Goal: Task Accomplishment & Management: Use online tool/utility

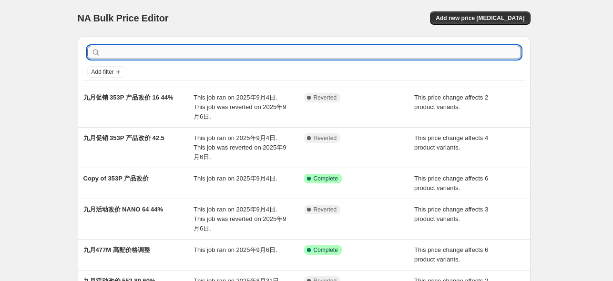
click at [201, 55] on input "text" at bounding box center [311, 52] width 419 height 13
type input "j"
type input "九月产"
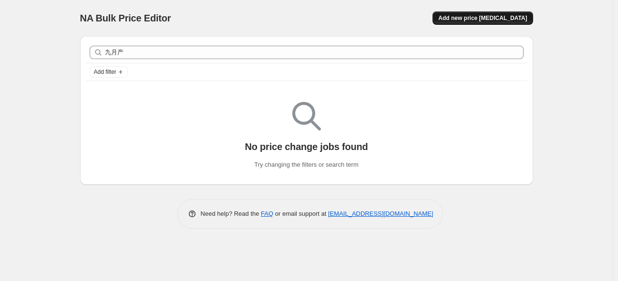
click at [472, 23] on button "Add new price [MEDICAL_DATA]" at bounding box center [482, 17] width 100 height 13
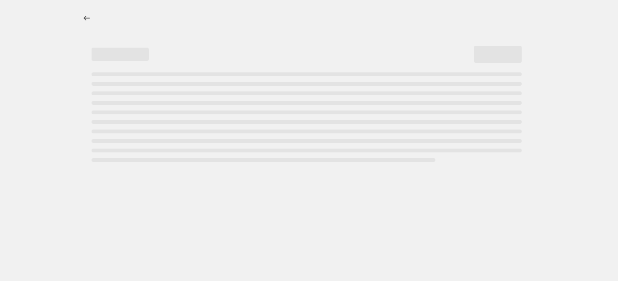
select select "percentage"
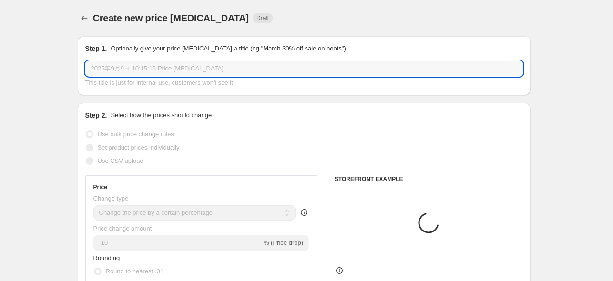
click at [189, 68] on input "2025年9月9日 10:15:15 Price [MEDICAL_DATA]" at bounding box center [304, 68] width 438 height 15
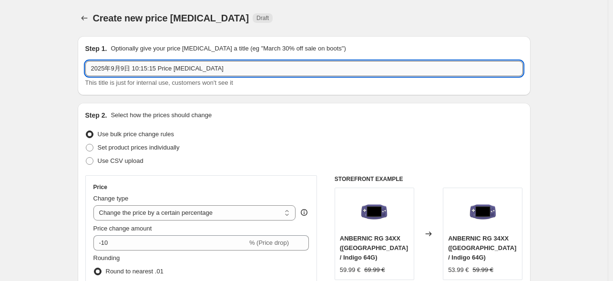
click at [189, 68] on input "2025年9月9日 10:15:15 Price [MEDICAL_DATA]" at bounding box center [304, 68] width 438 height 15
click at [179, 67] on input "九月产品改价 28" at bounding box center [304, 68] width 438 height 15
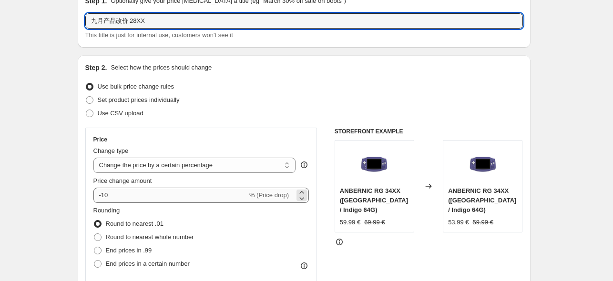
scroll to position [63, 0]
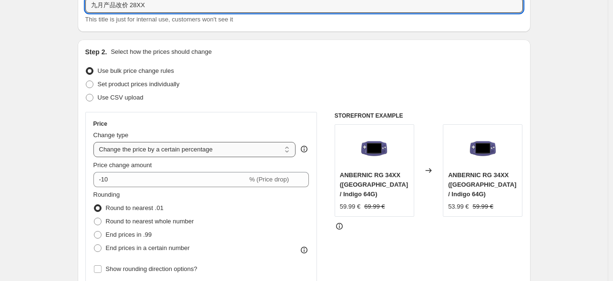
type input "九月产品改价 28XX"
click at [190, 148] on select "Change the price to a certain amount Change the price by a certain amount Chang…" at bounding box center [194, 149] width 203 height 15
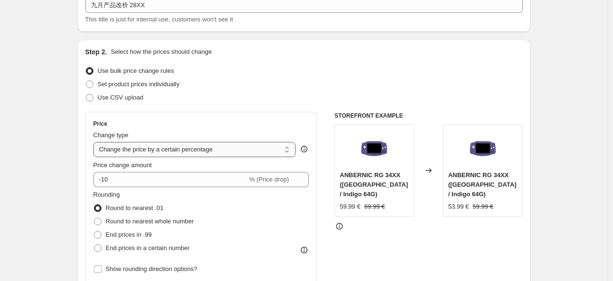
select select "bcap"
click at [95, 142] on select "Change the price to a certain amount Change the price by a certain amount Chang…" at bounding box center [194, 149] width 203 height 15
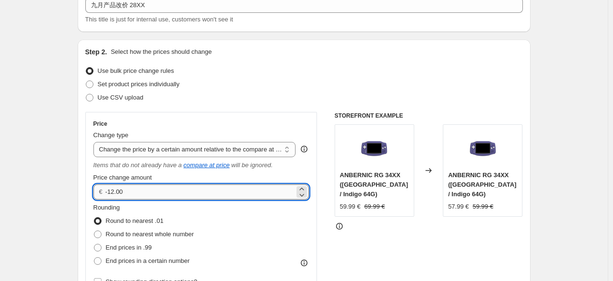
click at [112, 192] on input "-12.00" at bounding box center [199, 191] width 189 height 15
type input "-10.00"
click at [346, 235] on div "STOREFRONT EXAMPLE ANBERNIC RG 34XX ([GEOGRAPHIC_DATA] / Indigo 64G) 59.99 € 69…" at bounding box center [429, 235] width 188 height 246
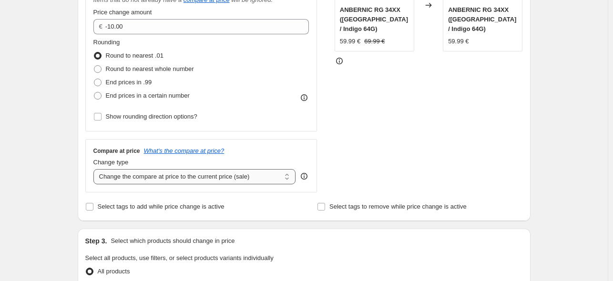
scroll to position [254, 0]
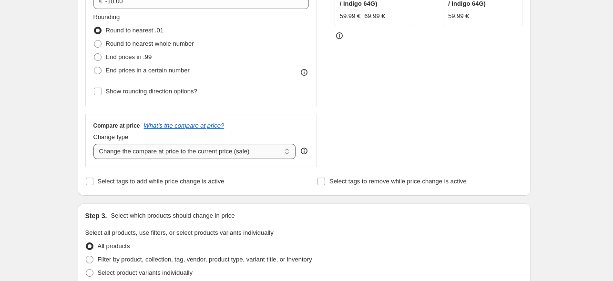
click at [173, 149] on select "Change the compare at price to the current price (sale) Change the compare at p…" at bounding box center [194, 151] width 203 height 15
select select "no_change"
click at [95, 144] on select "Change the compare at price to the current price (sale) Change the compare at p…" at bounding box center [194, 151] width 203 height 15
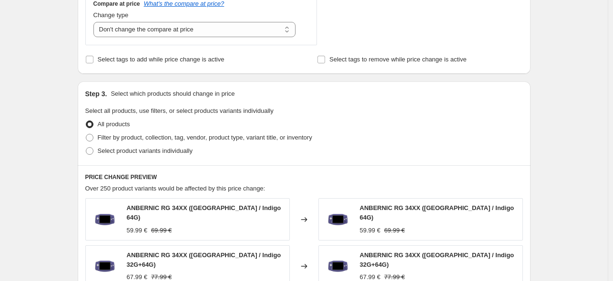
scroll to position [445, 0]
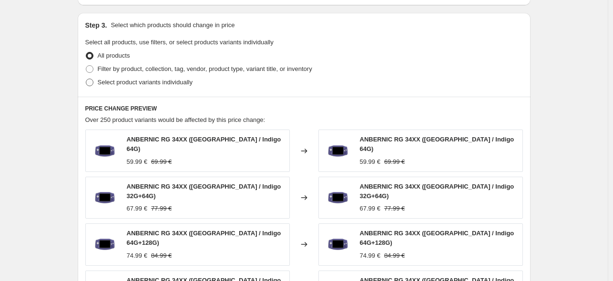
click at [91, 80] on span at bounding box center [89, 82] width 9 height 9
click at [86, 79] on input "Select product variants individually" at bounding box center [86, 79] width 0 height 0
radio input "true"
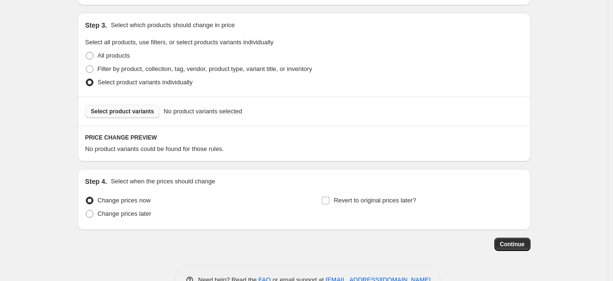
click at [133, 111] on span "Select product variants" at bounding box center [122, 112] width 63 height 8
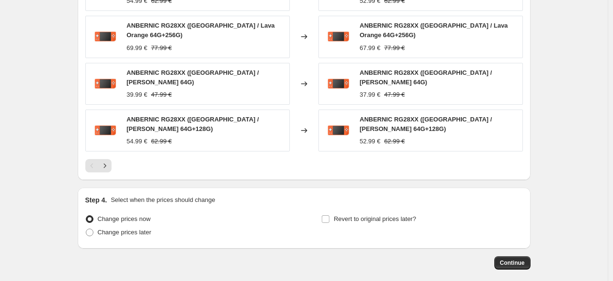
scroll to position [699, 0]
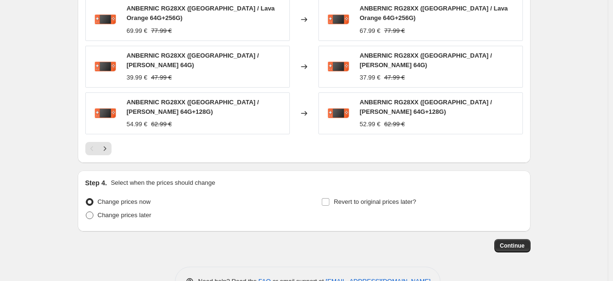
click at [118, 212] on span "Change prices later" at bounding box center [125, 215] width 54 height 7
click at [86, 212] on input "Change prices later" at bounding box center [86, 212] width 0 height 0
radio input "true"
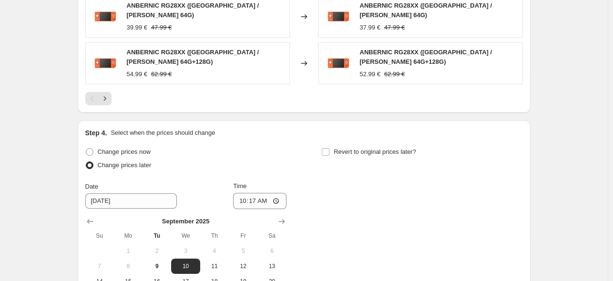
scroll to position [826, 0]
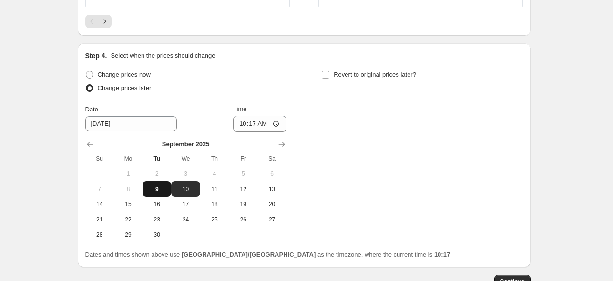
click at [151, 185] on span "9" at bounding box center [156, 189] width 21 height 8
type input "[DATE]"
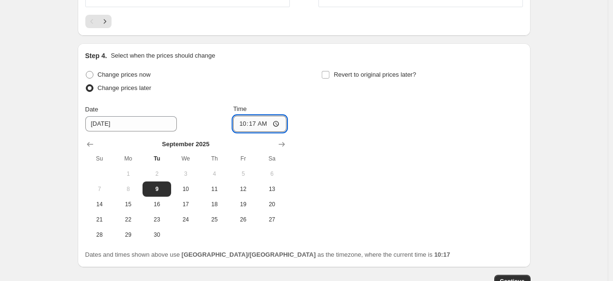
click at [254, 116] on input "10:17" at bounding box center [259, 124] width 53 height 16
type input "12:00"
click at [372, 136] on div "Change prices now Change prices later Date [DATE] Time 12:00 [DATE] Su Mo Tu We…" at bounding box center [304, 155] width 438 height 174
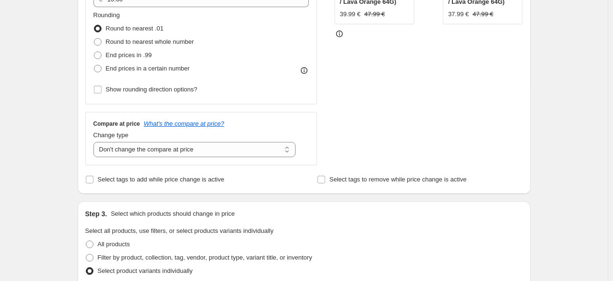
scroll to position [191, 0]
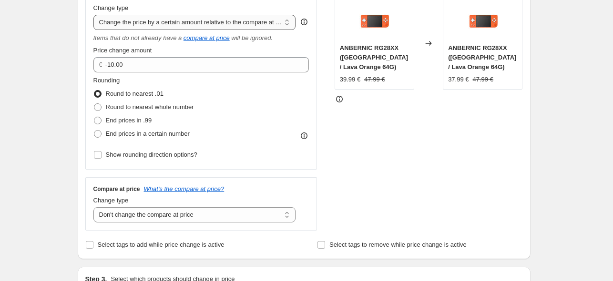
click at [229, 26] on select "Change the price to a certain amount Change the price by a certain amount Chang…" at bounding box center [194, 22] width 203 height 15
select select "by"
click at [95, 15] on select "Change the price to a certain amount Change the price by a certain amount Chang…" at bounding box center [194, 22] width 203 height 15
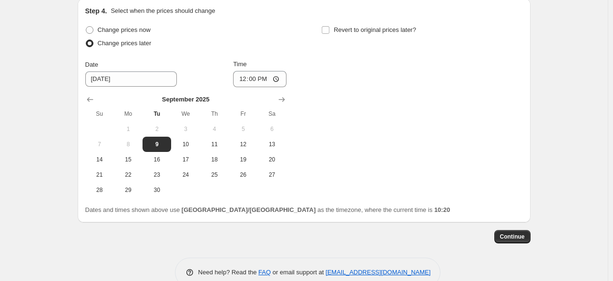
scroll to position [862, 0]
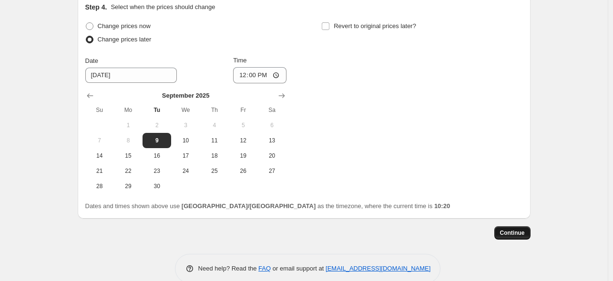
click at [519, 229] on span "Continue" at bounding box center [512, 233] width 25 height 8
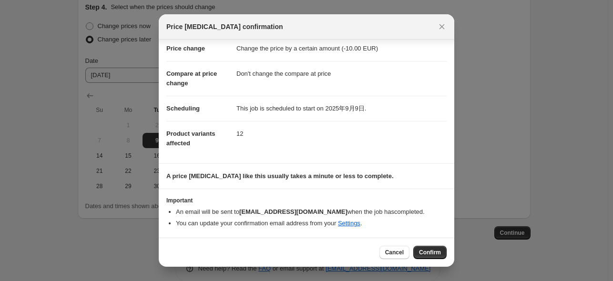
scroll to position [20, 0]
drag, startPoint x: 427, startPoint y: 251, endPoint x: 422, endPoint y: 164, distance: 87.4
click at [422, 164] on div "Price [MEDICAL_DATA] confirmation Confirmation for 九月产品改价 28XX Price change Cha…" at bounding box center [307, 140] width 296 height 253
click at [440, 31] on icon "Close" at bounding box center [442, 27] width 10 height 10
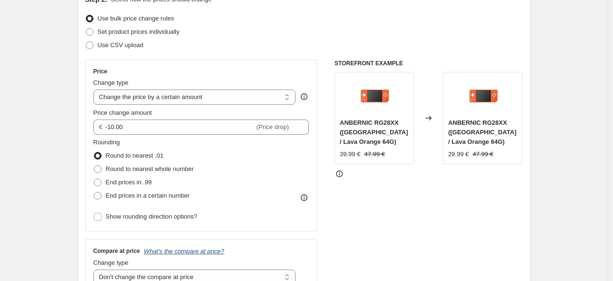
scroll to position [100, 0]
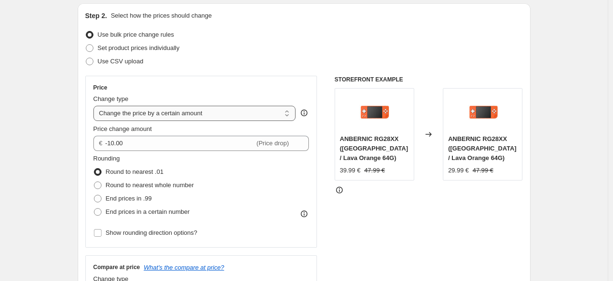
click at [173, 115] on select "Change the price to a certain amount Change the price by a certain amount Chang…" at bounding box center [194, 113] width 203 height 15
click at [305, 57] on div "Use CSV upload" at bounding box center [304, 61] width 438 height 13
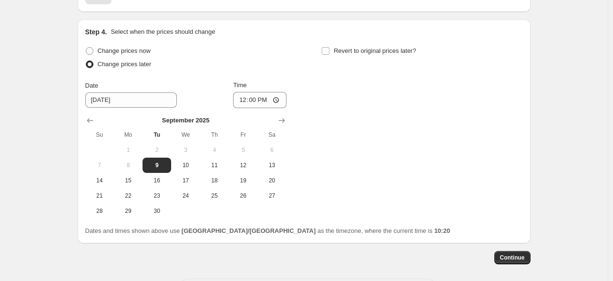
scroll to position [862, 0]
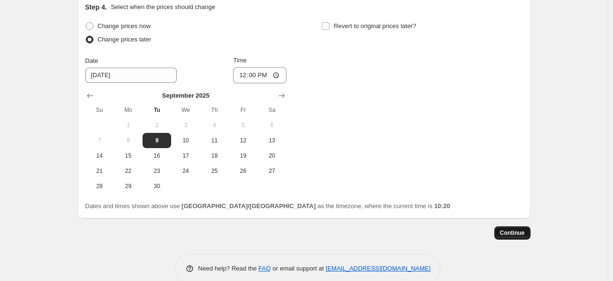
click at [504, 229] on span "Continue" at bounding box center [512, 233] width 25 height 8
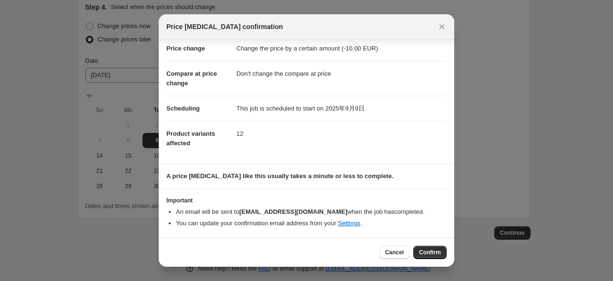
scroll to position [20, 0]
click at [425, 250] on span "Confirm" at bounding box center [430, 253] width 22 height 8
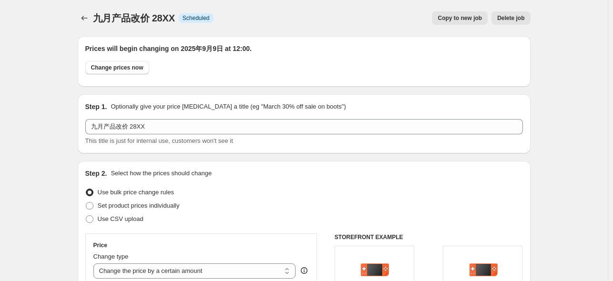
click at [465, 20] on span "Copy to new job" at bounding box center [460, 18] width 44 height 8
select select "by"
select select "no_change"
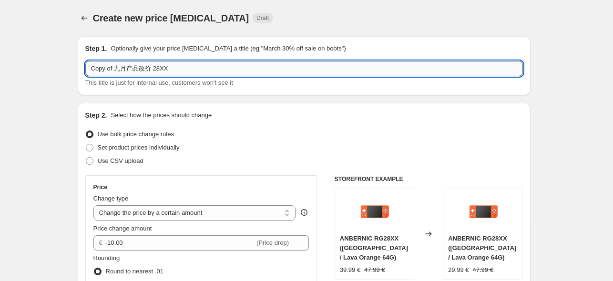
drag, startPoint x: 185, startPoint y: 70, endPoint x: 153, endPoint y: 70, distance: 31.9
click at [184, 70] on input "Copy of 九月产品改价 28XX" at bounding box center [304, 68] width 438 height 15
drag, startPoint x: 112, startPoint y: 68, endPoint x: 77, endPoint y: 65, distance: 35.8
drag, startPoint x: 97, startPoint y: 66, endPoint x: 63, endPoint y: 67, distance: 34.4
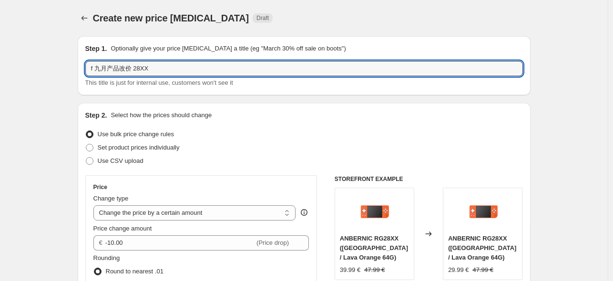
drag, startPoint x: 133, startPoint y: 68, endPoint x: 177, endPoint y: 69, distance: 43.4
click at [177, 69] on input "九月产品改价 28XX" at bounding box center [304, 68] width 438 height 15
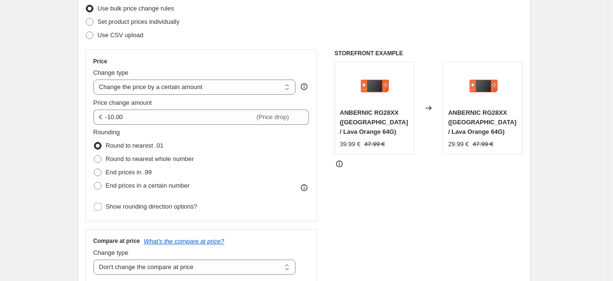
scroll to position [127, 0]
type input "九月产品改价 SLIDE"
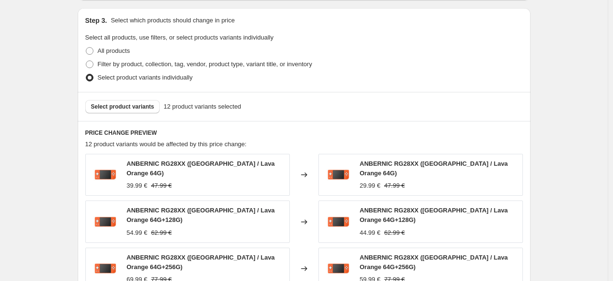
scroll to position [445, 0]
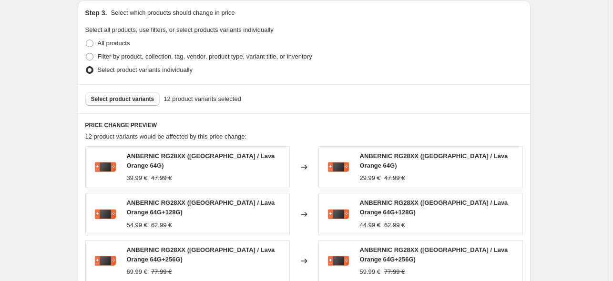
click at [116, 99] on span "Select product variants" at bounding box center [122, 99] width 63 height 8
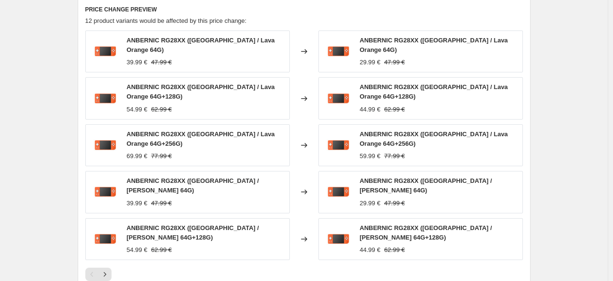
scroll to position [635, 0]
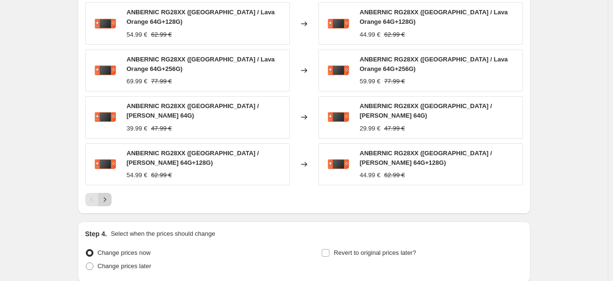
click at [108, 195] on icon "Next" at bounding box center [105, 200] width 10 height 10
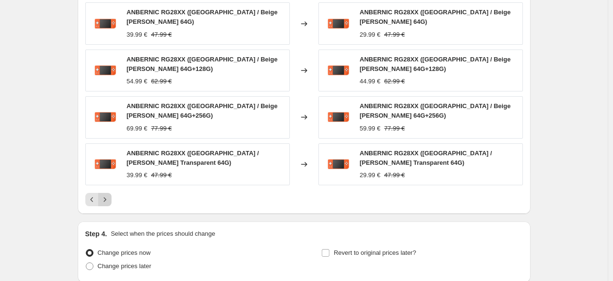
click at [104, 195] on icon "Next" at bounding box center [105, 200] width 10 height 10
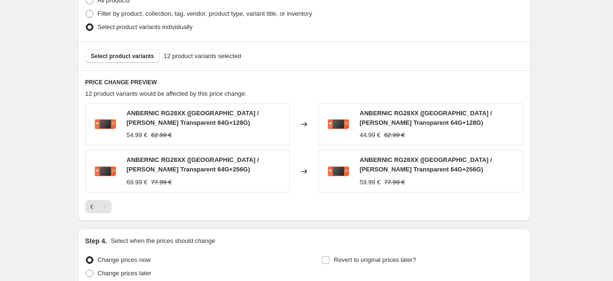
scroll to position [574, 0]
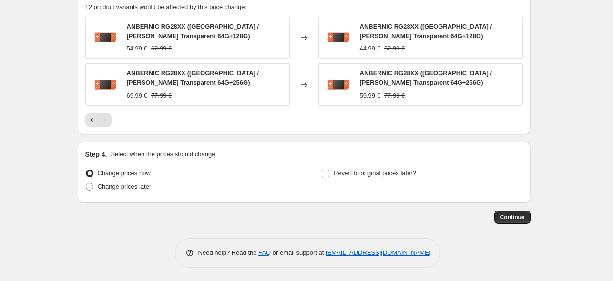
click at [109, 120] on div "Pagination" at bounding box center [104, 119] width 13 height 13
click at [94, 122] on icon "Previous" at bounding box center [92, 120] width 10 height 10
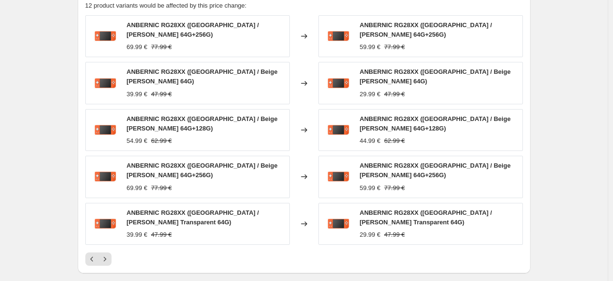
scroll to position [703, 0]
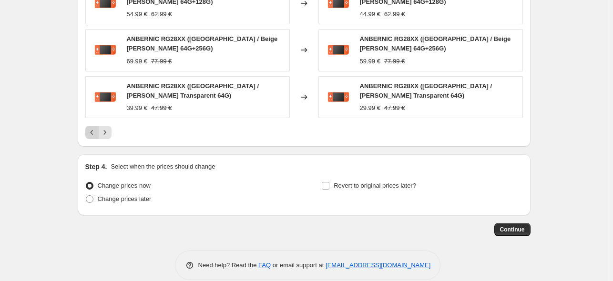
click at [90, 128] on icon "Previous" at bounding box center [92, 133] width 10 height 10
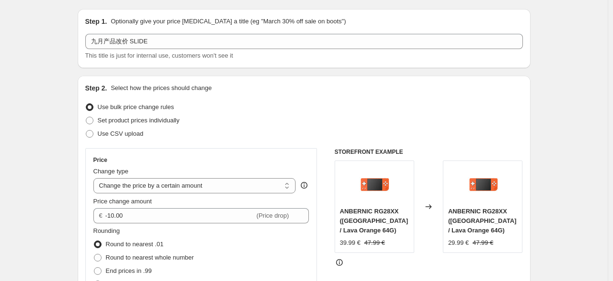
scroll to position [0, 0]
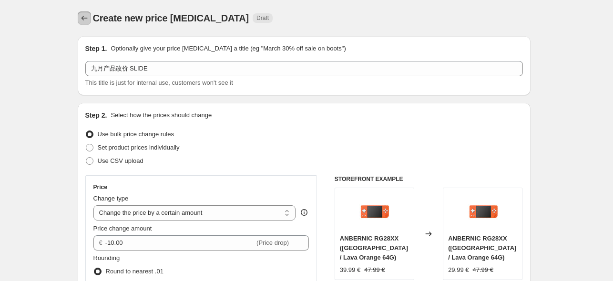
click at [88, 13] on button "Price change jobs" at bounding box center [84, 17] width 13 height 13
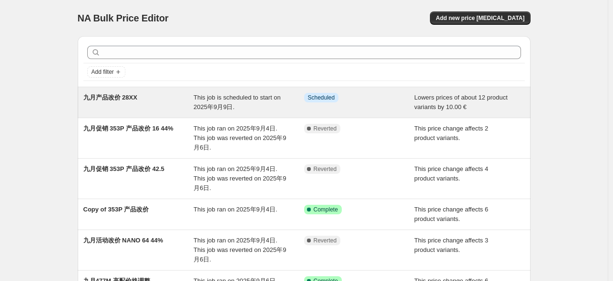
click at [130, 96] on span "九月产品改价 28XX" at bounding box center [110, 97] width 54 height 7
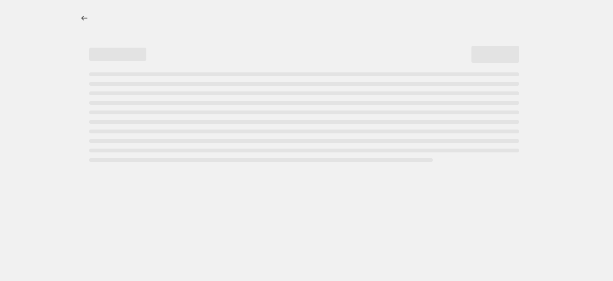
select select "by"
select select "no_change"
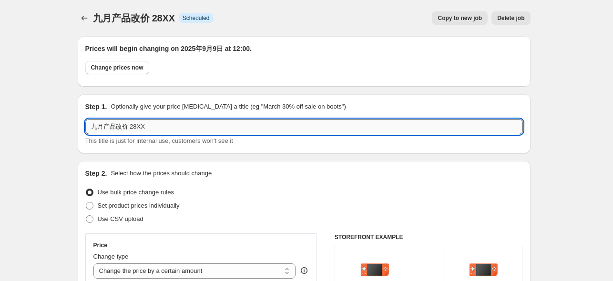
click at [222, 123] on input "九月产品改价 28XX" at bounding box center [304, 126] width 438 height 15
click at [149, 128] on input "九月产品改价 28XX/slide" at bounding box center [304, 126] width 438 height 15
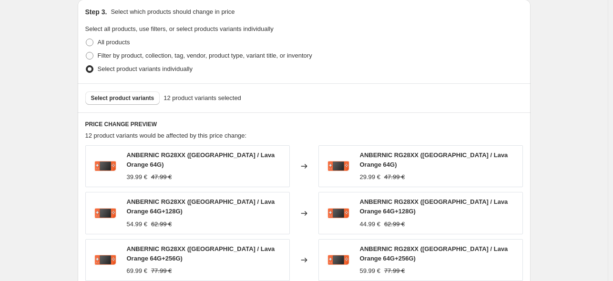
scroll to position [572, 0]
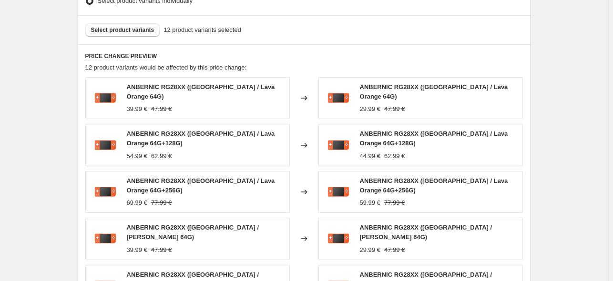
type input "九月产品改价 28XX/Slide"
click at [135, 28] on span "Select product variants" at bounding box center [122, 30] width 63 height 8
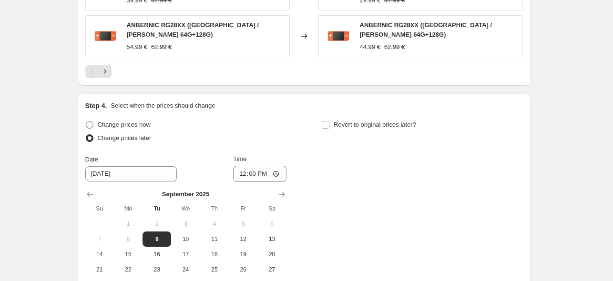
scroll to position [699, 0]
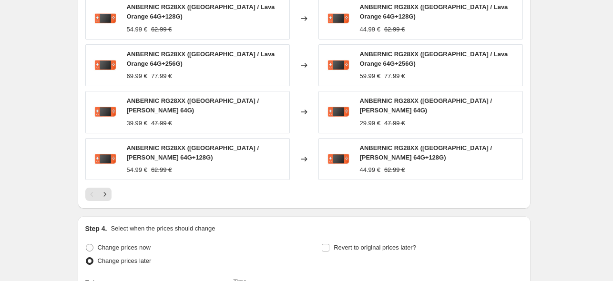
click at [110, 185] on div "PRICE CHANGE PREVIEW 18 product variants would be affected by this price change…" at bounding box center [304, 63] width 453 height 291
click at [109, 190] on icon "Next" at bounding box center [105, 195] width 10 height 10
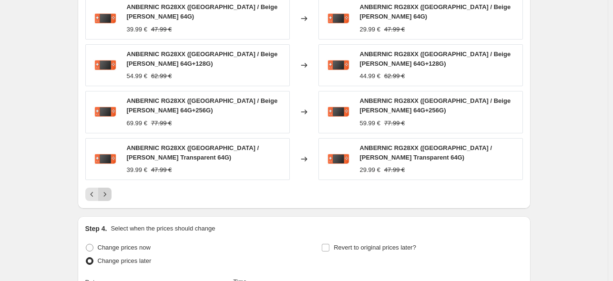
click at [108, 190] on icon "Next" at bounding box center [105, 195] width 10 height 10
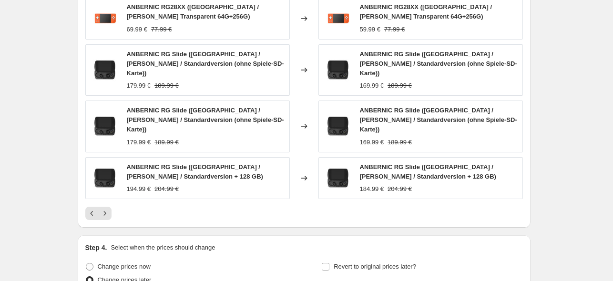
click at [109, 209] on icon "Next" at bounding box center [105, 214] width 10 height 10
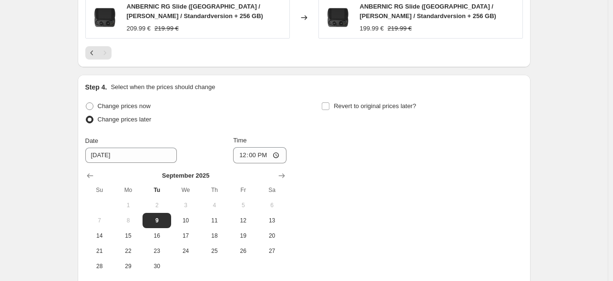
scroll to position [826, 0]
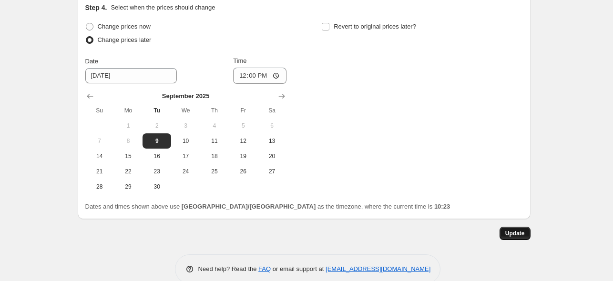
click at [515, 235] on span "Update" at bounding box center [515, 234] width 20 height 8
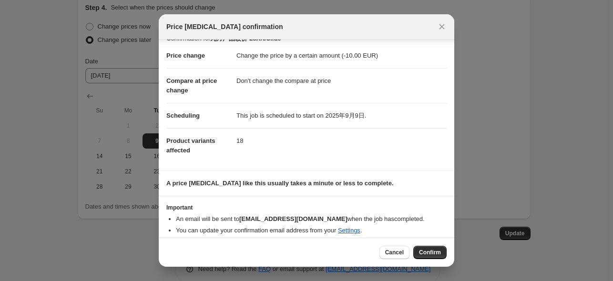
scroll to position [20, 0]
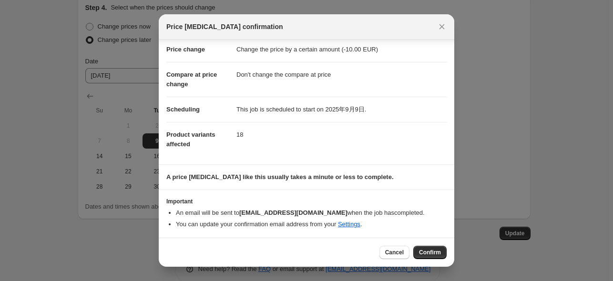
click at [423, 252] on span "Confirm" at bounding box center [430, 253] width 22 height 8
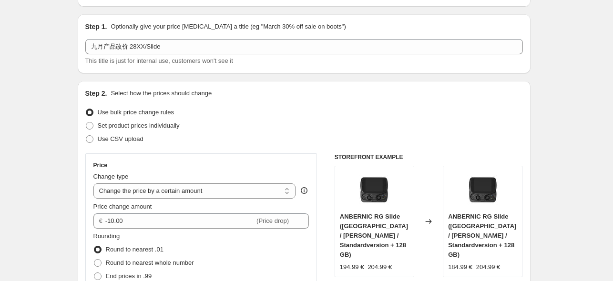
scroll to position [0, 0]
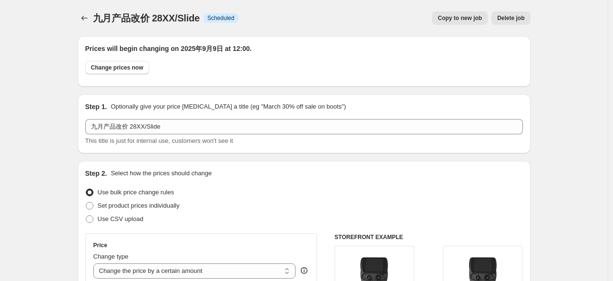
click at [93, 24] on div at bounding box center [85, 17] width 15 height 13
click at [87, 17] on icon "Price change jobs" at bounding box center [85, 18] width 10 height 10
